Goal: Task Accomplishment & Management: Use online tool/utility

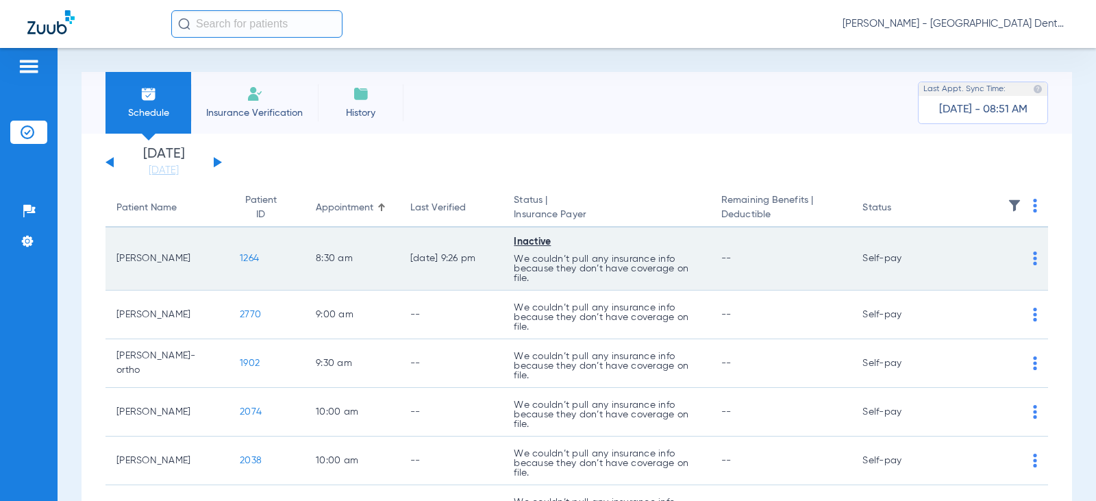
click at [1033, 256] on img at bounding box center [1035, 258] width 4 height 14
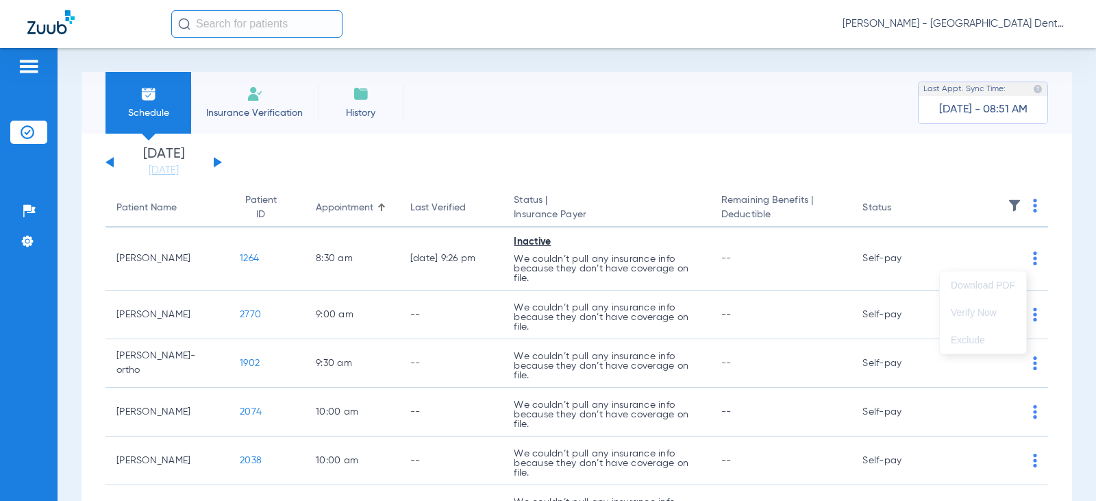
click at [1018, 256] on div at bounding box center [548, 250] width 1096 height 501
click at [249, 93] on img at bounding box center [255, 94] width 16 height 16
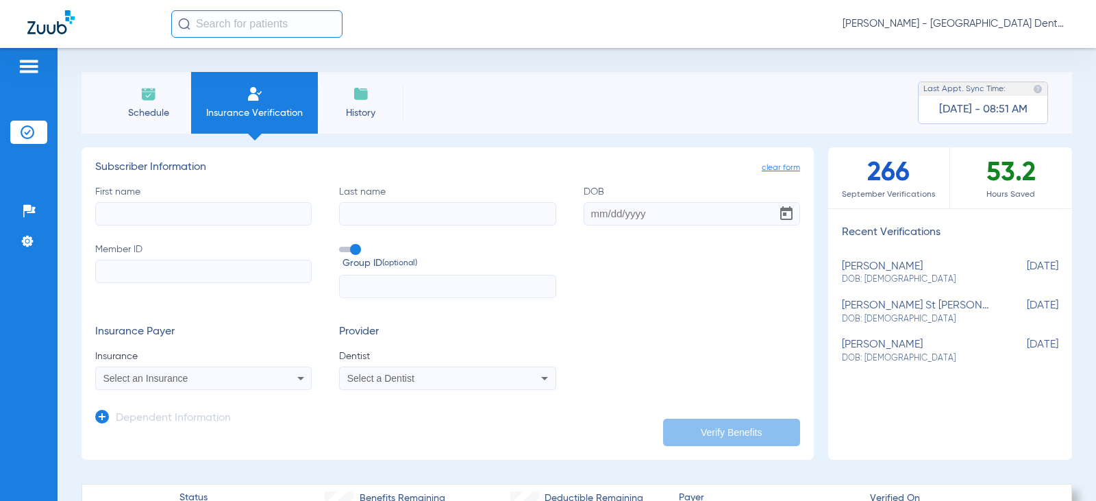
click at [134, 209] on input "First name" at bounding box center [203, 213] width 217 height 23
type input "[PERSON_NAME]"
type input "virgo"
click at [587, 208] on input "DOB" at bounding box center [692, 213] width 217 height 23
click at [644, 217] on input "[DATE]" at bounding box center [692, 213] width 217 height 23
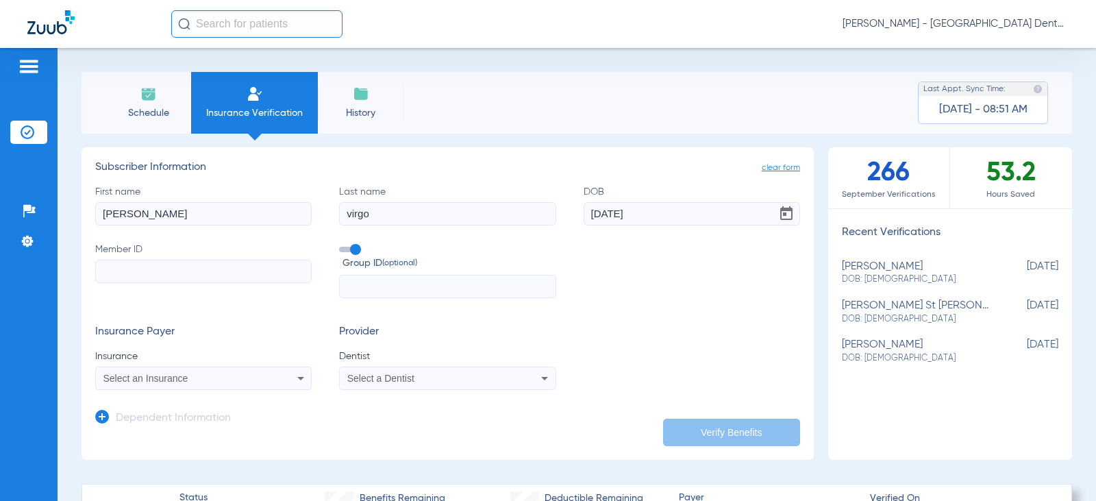
type input "[DATE]"
click at [103, 271] on input "Member ID" at bounding box center [203, 271] width 217 height 23
type input "391062097"
click at [365, 285] on input "text" at bounding box center [447, 286] width 217 height 23
type input "00000700032"
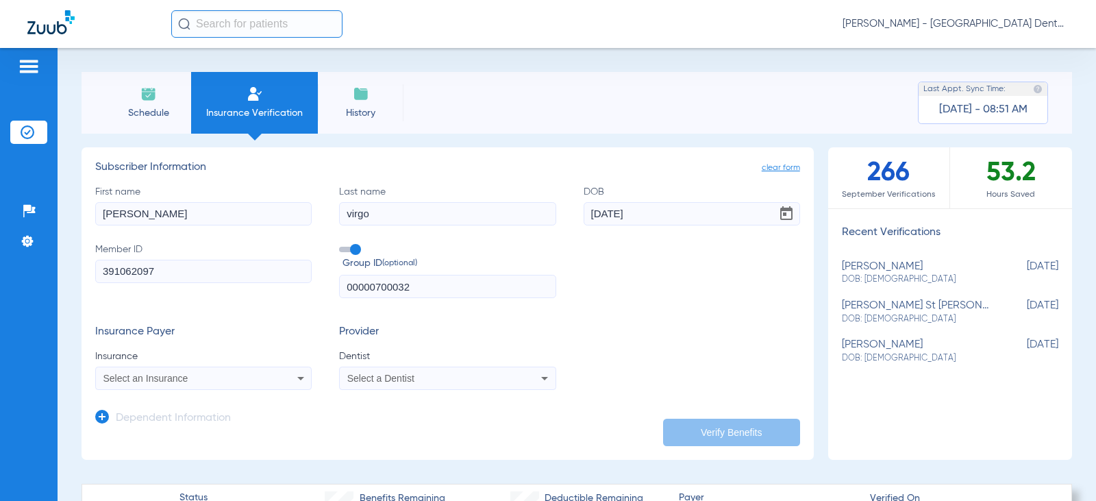
drag, startPoint x: 295, startPoint y: 297, endPoint x: 291, endPoint y: 309, distance: 12.8
click at [294, 297] on label "Member ID 391062097" at bounding box center [203, 271] width 217 height 56
click at [294, 283] on input "391062097" at bounding box center [203, 271] width 217 height 23
click at [217, 391] on app-dependent-form "Dependent Information" at bounding box center [447, 413] width 705 height 46
click at [214, 384] on div "Select an Insurance" at bounding box center [203, 378] width 215 height 16
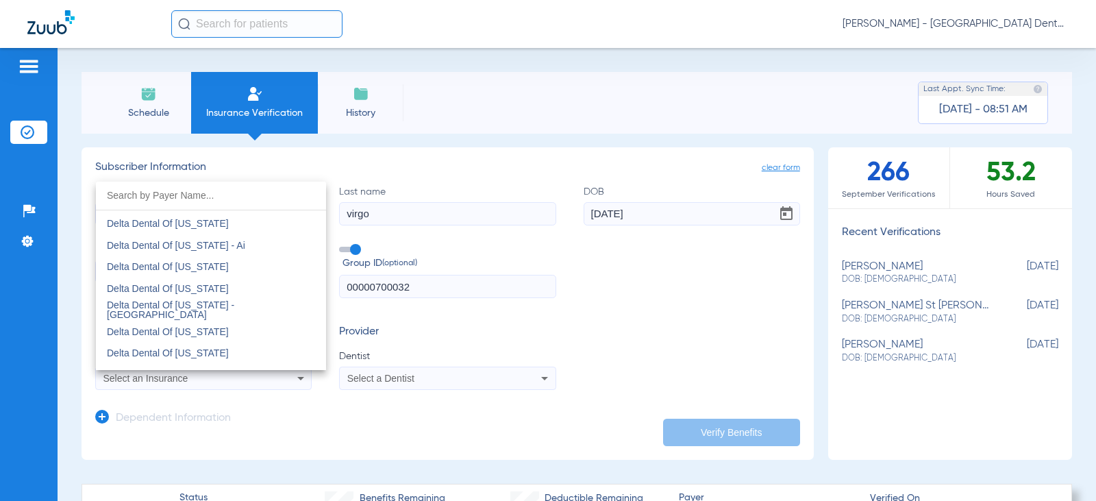
scroll to position [3563, 0]
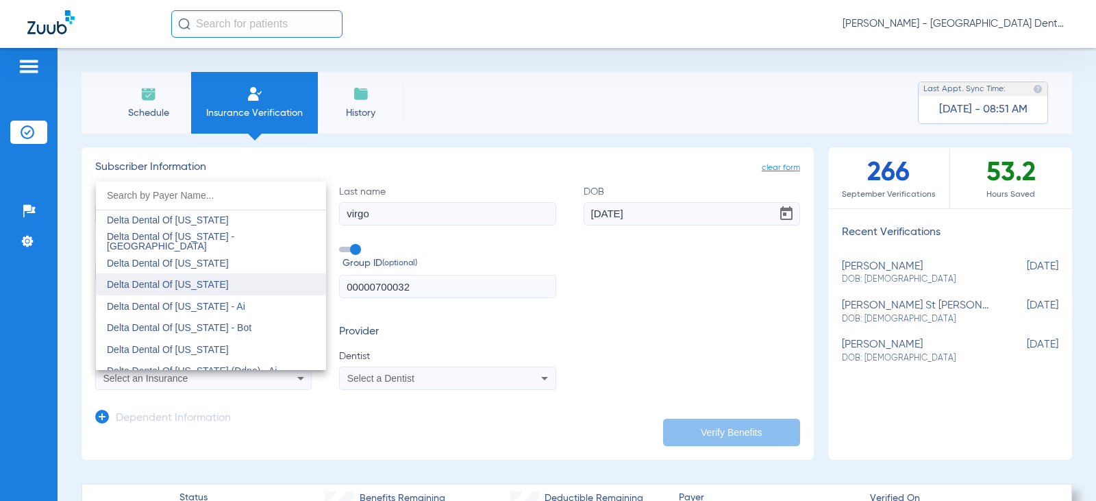
click at [188, 283] on span "Delta Dental Of [US_STATE]" at bounding box center [168, 284] width 122 height 11
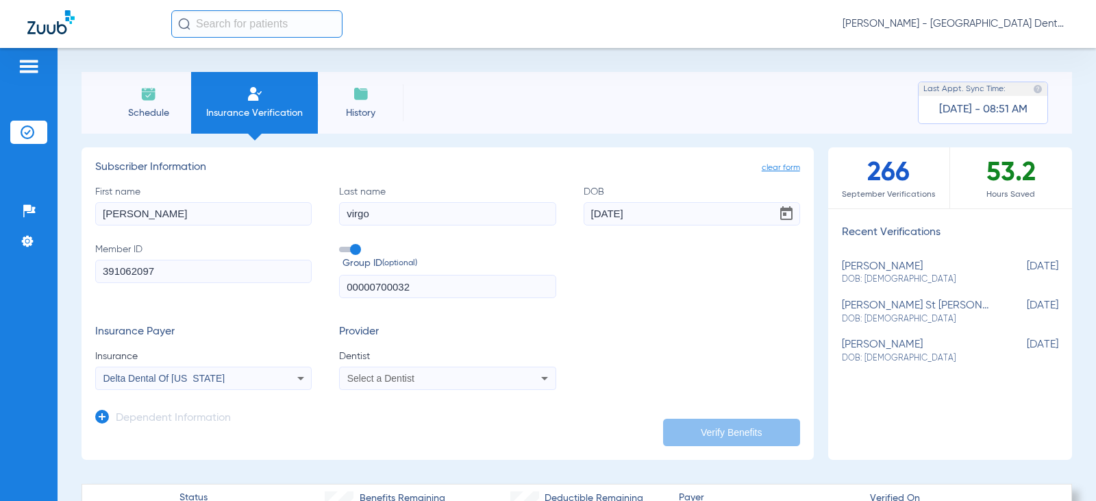
click at [433, 380] on div "Select a Dentist" at bounding box center [427, 378] width 161 height 10
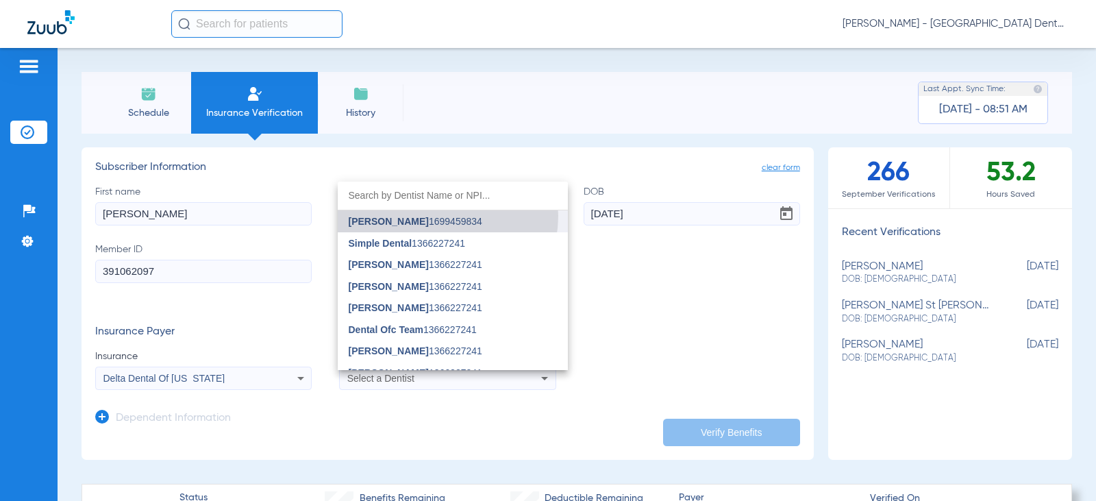
click at [437, 217] on span "[PERSON_NAME] 1699459834" at bounding box center [416, 222] width 134 height 10
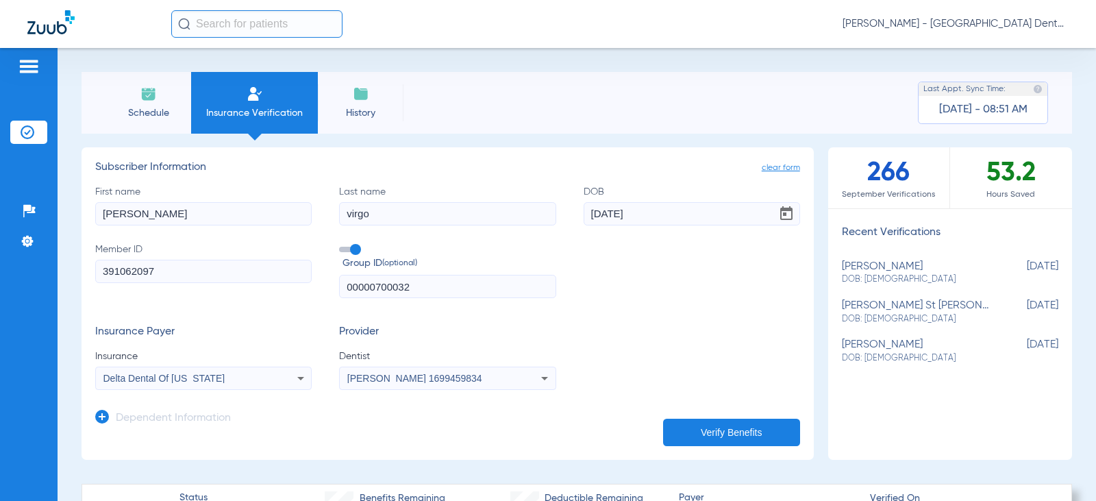
click at [693, 324] on form "First name [PERSON_NAME] Last name virgo DOB [DEMOGRAPHIC_DATA] Member ID 39106…" at bounding box center [447, 288] width 705 height 206
click at [707, 432] on button "Verify Benefits" at bounding box center [731, 432] width 137 height 27
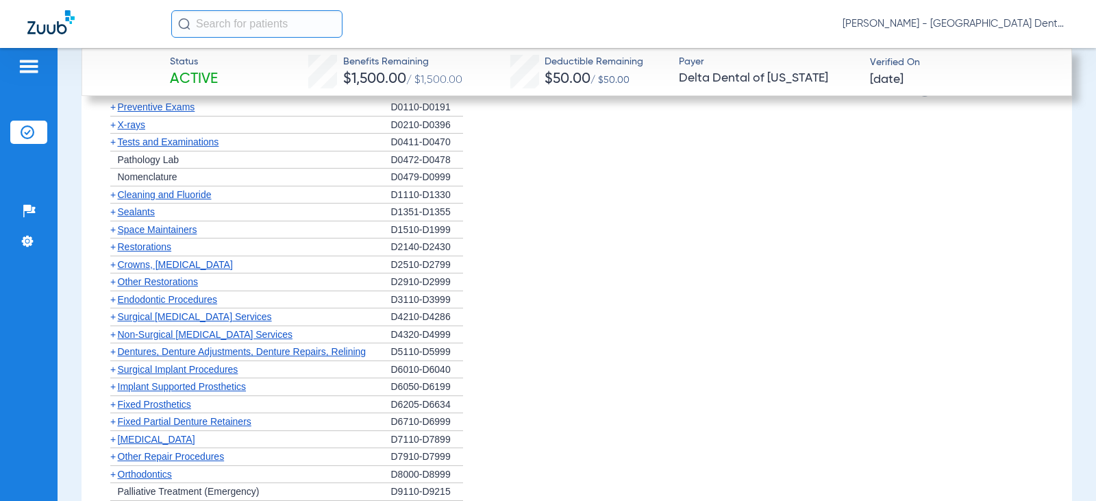
scroll to position [1370, 0]
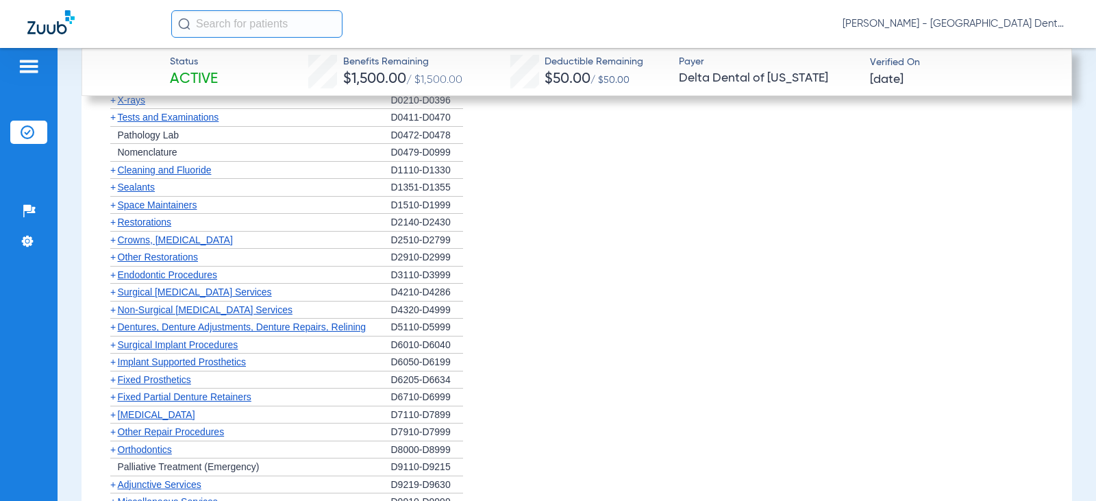
click at [112, 291] on span "+" at bounding box center [112, 291] width 5 height 11
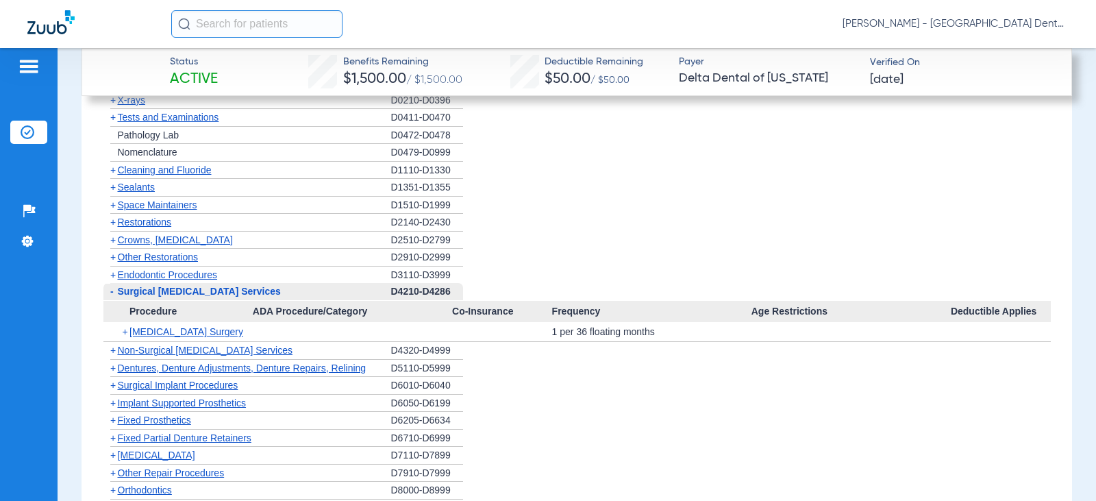
click at [113, 350] on span "+" at bounding box center [112, 350] width 5 height 11
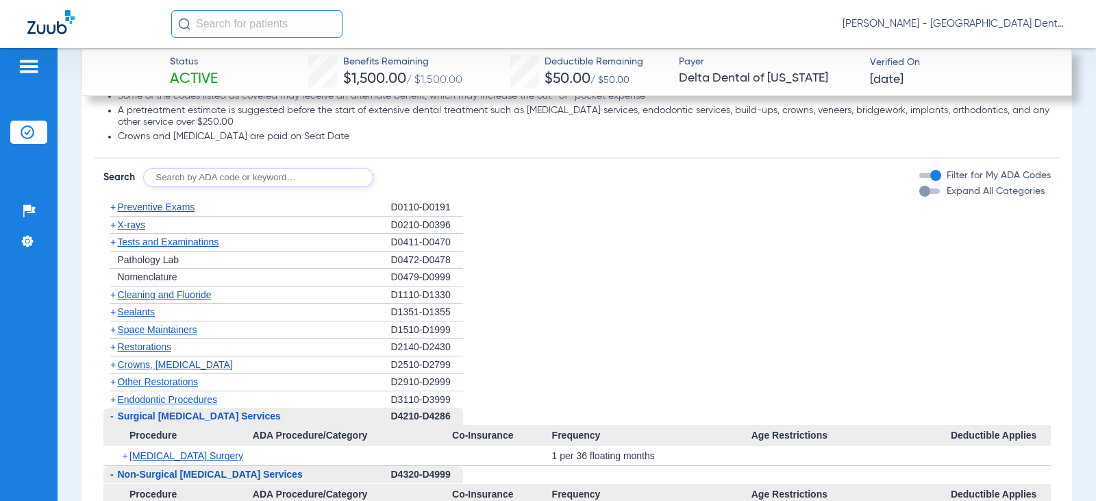
scroll to position [1233, 0]
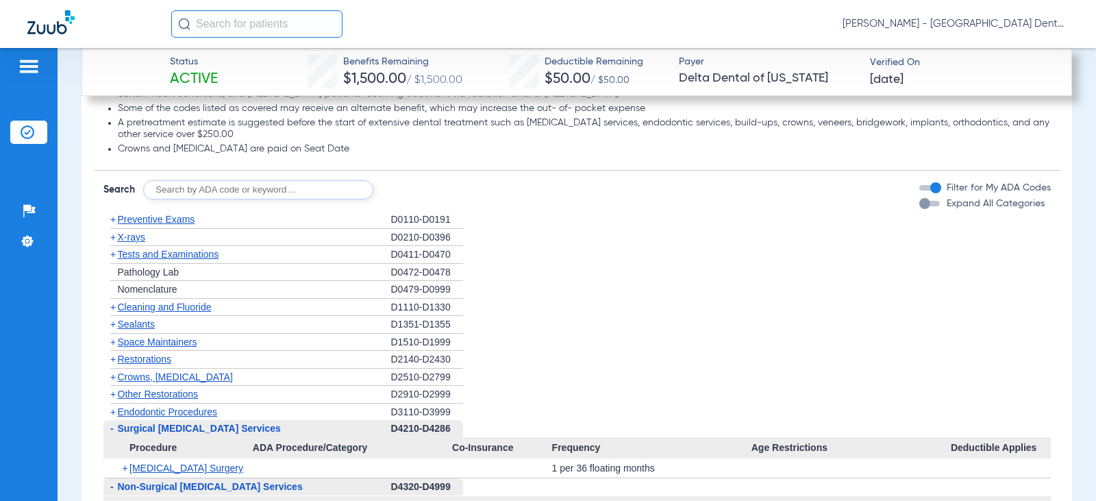
click at [112, 306] on span "+" at bounding box center [112, 306] width 5 height 11
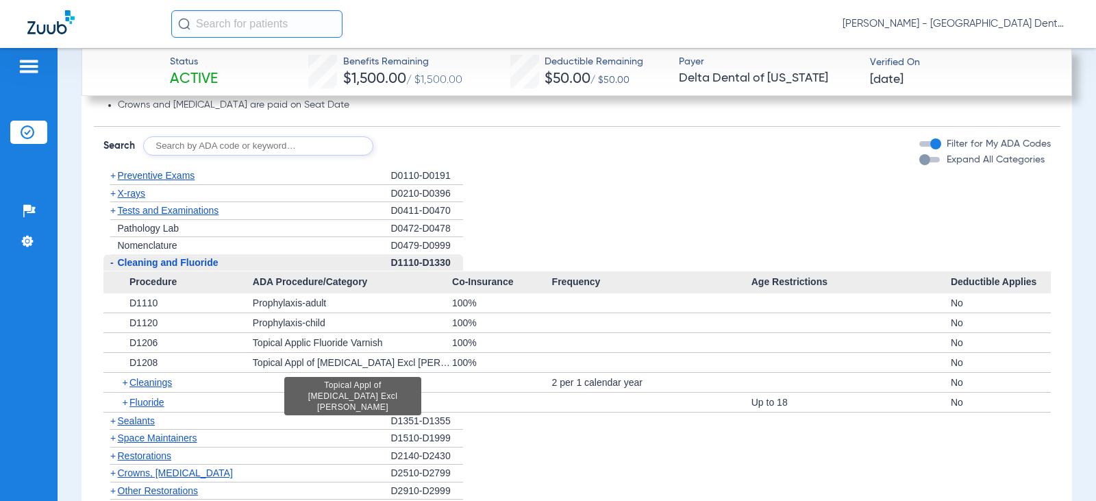
scroll to position [1302, 0]
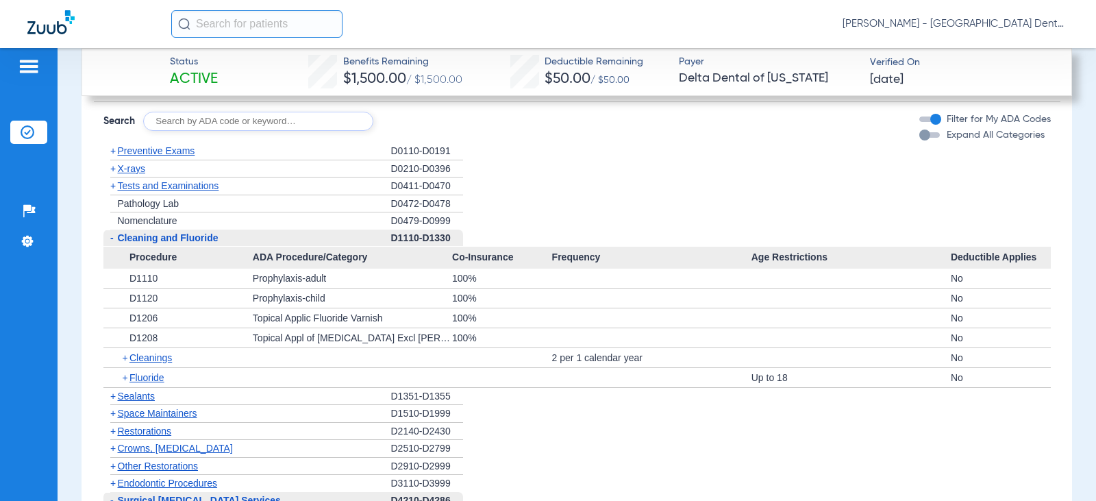
click at [124, 356] on span "+" at bounding box center [127, 357] width 8 height 19
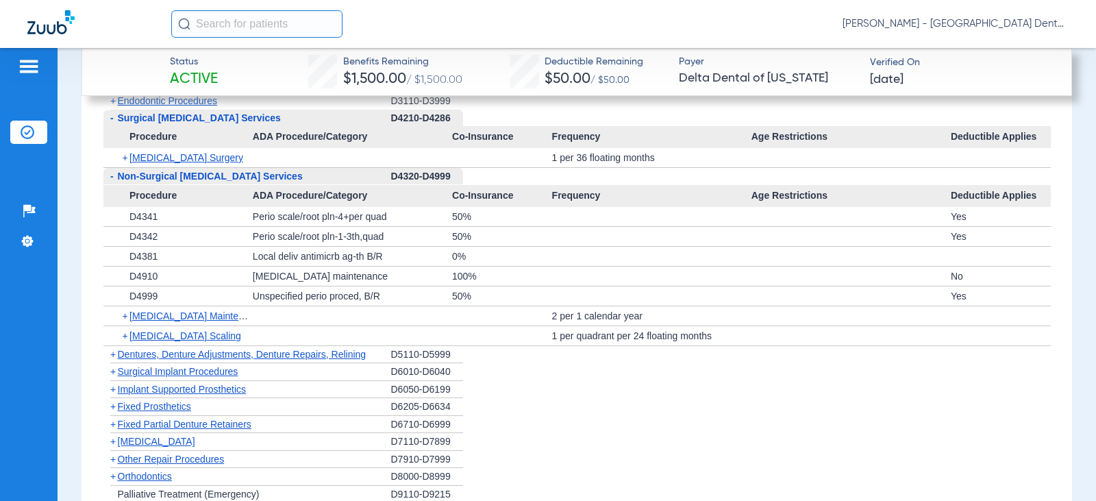
scroll to position [1850, 0]
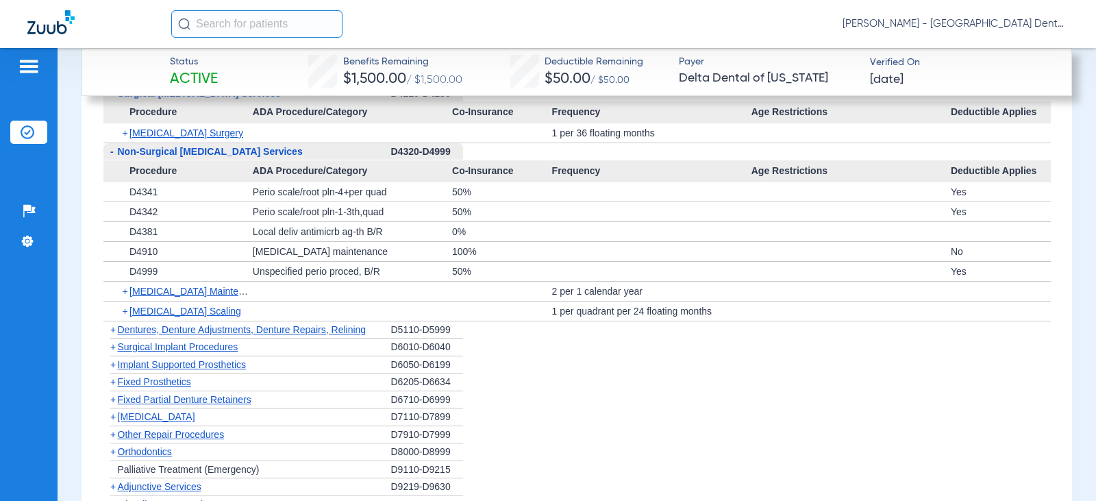
click at [125, 311] on span "+" at bounding box center [127, 310] width 8 height 19
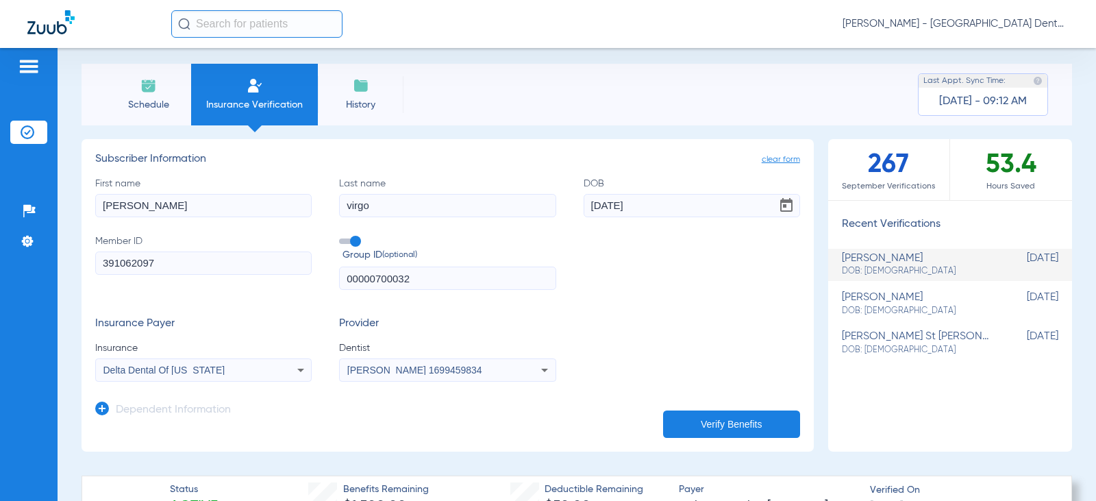
scroll to position [0, 0]
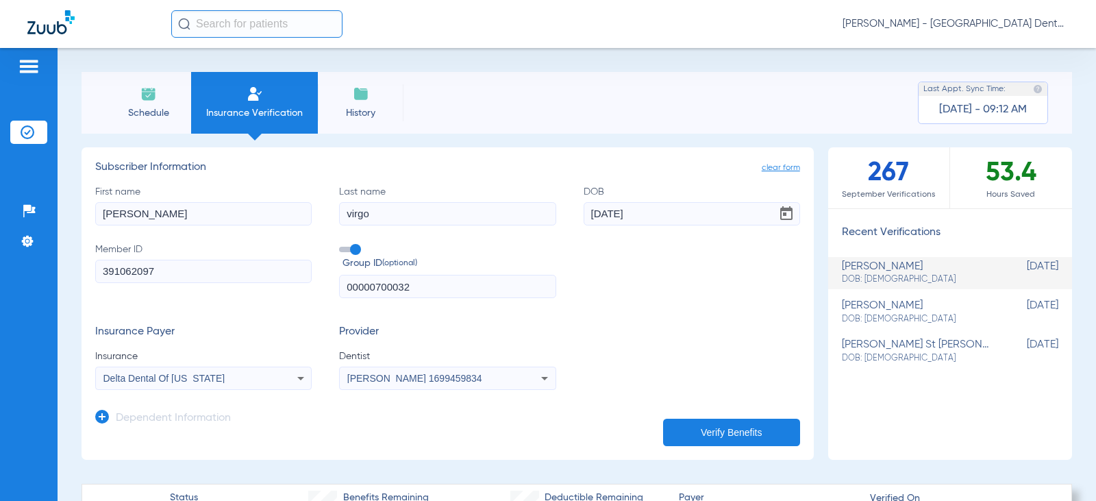
click at [147, 103] on li "Schedule" at bounding box center [149, 103] width 86 height 62
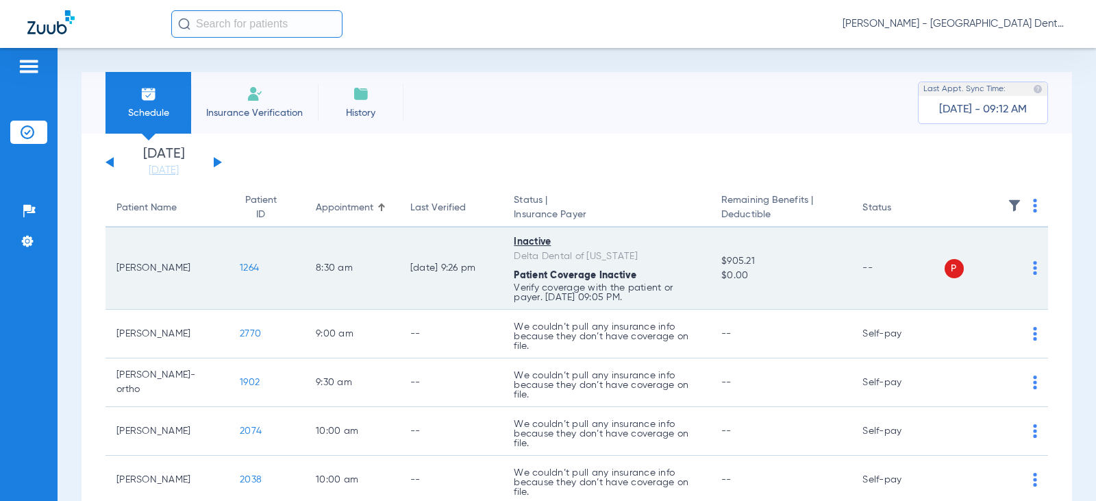
click at [1027, 264] on td "P S" at bounding box center [997, 268] width 104 height 82
click at [1015, 267] on div "P S" at bounding box center [991, 268] width 93 height 19
click at [1033, 267] on img at bounding box center [1035, 268] width 4 height 14
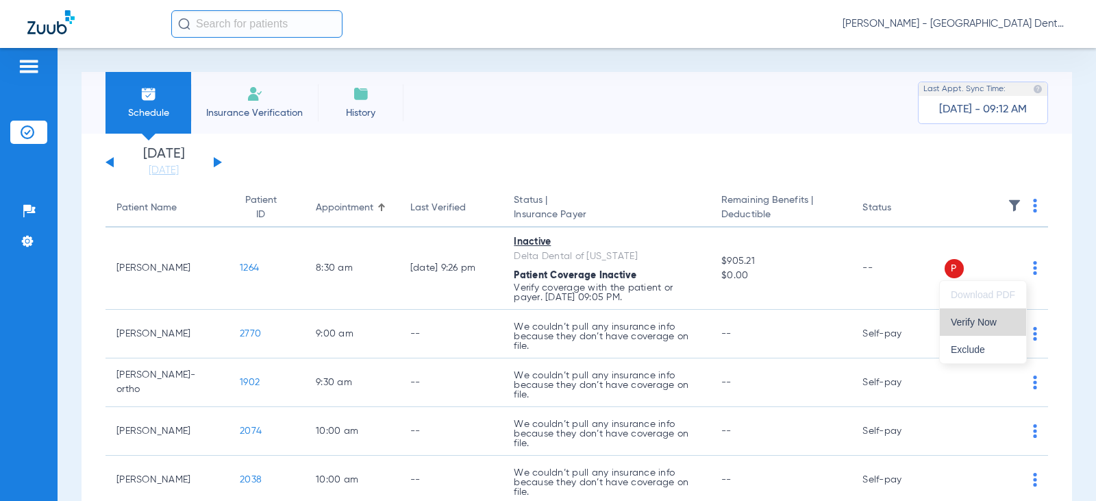
click at [981, 319] on span "Verify Now" at bounding box center [983, 322] width 64 height 10
